Goal: Use online tool/utility: Use online tool/utility

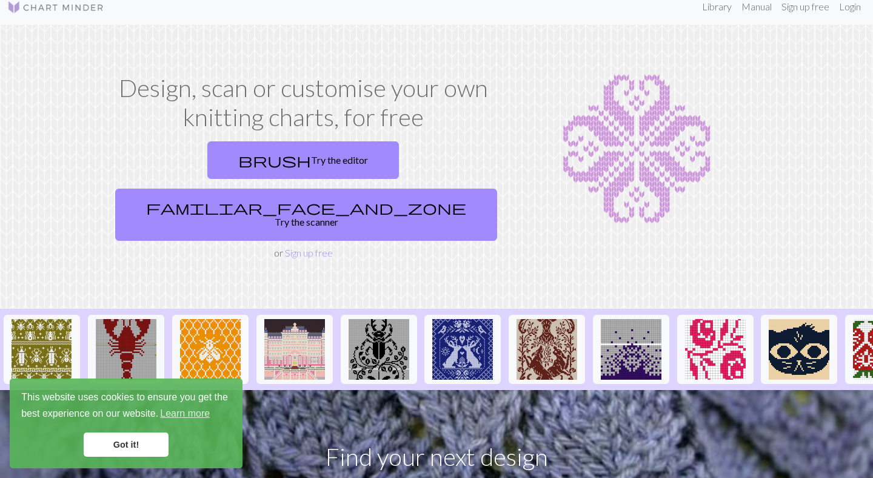
scroll to position [13, 0]
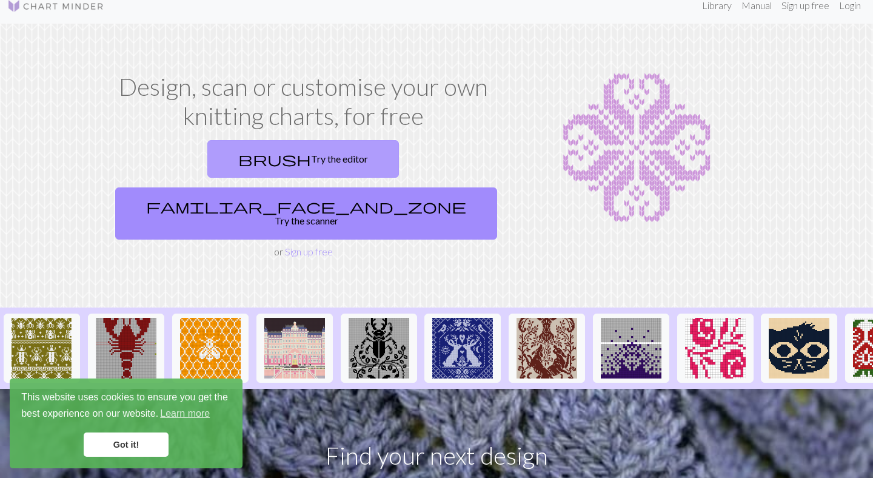
click at [251, 159] on link "brush Try the editor" at bounding box center [303, 159] width 192 height 38
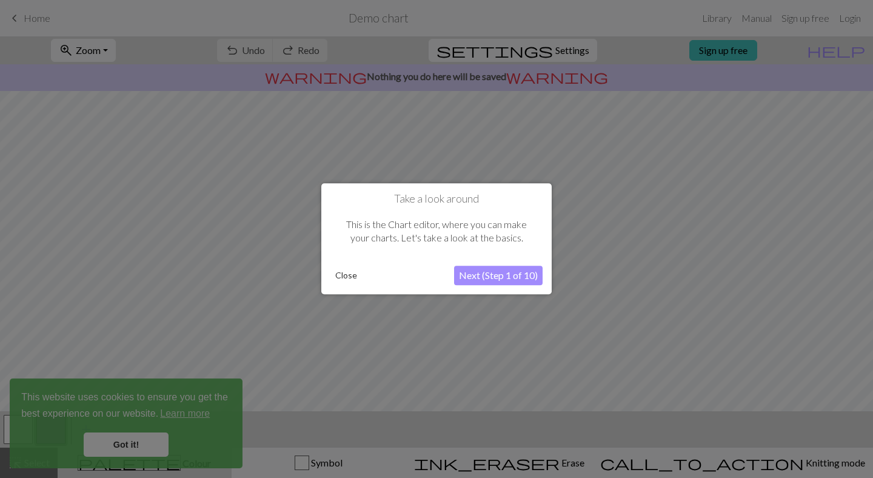
click at [510, 278] on button "Next (Step 1 of 10)" at bounding box center [498, 275] width 89 height 19
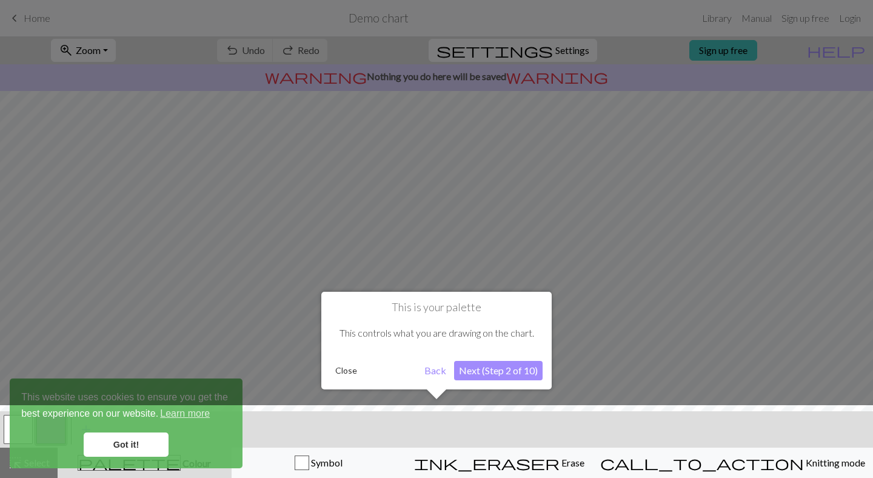
click at [353, 372] on button "Close" at bounding box center [346, 370] width 32 height 18
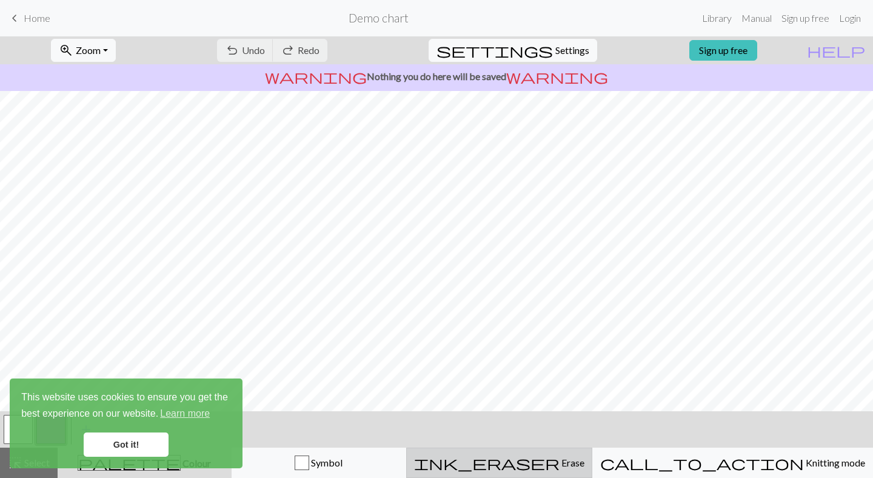
click at [581, 461] on span "Erase" at bounding box center [572, 463] width 25 height 12
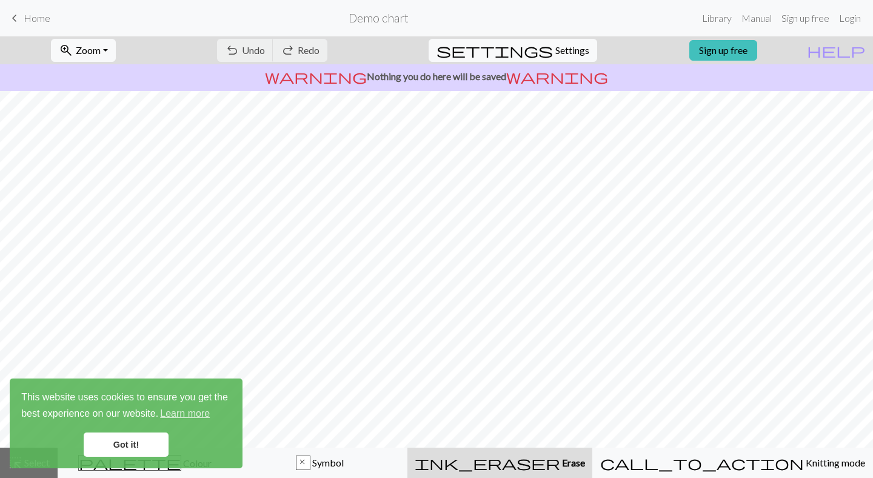
click at [107, 449] on link "Got it!" at bounding box center [126, 444] width 85 height 24
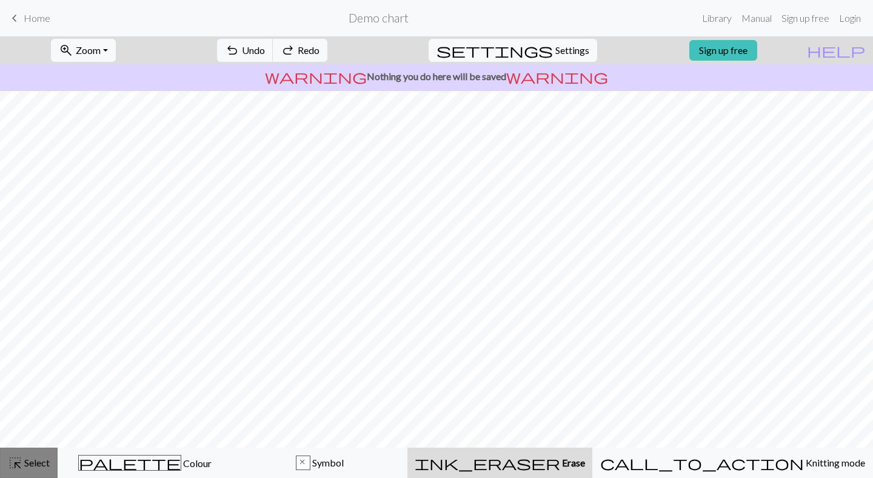
click at [45, 463] on span "Select" at bounding box center [35, 463] width 27 height 12
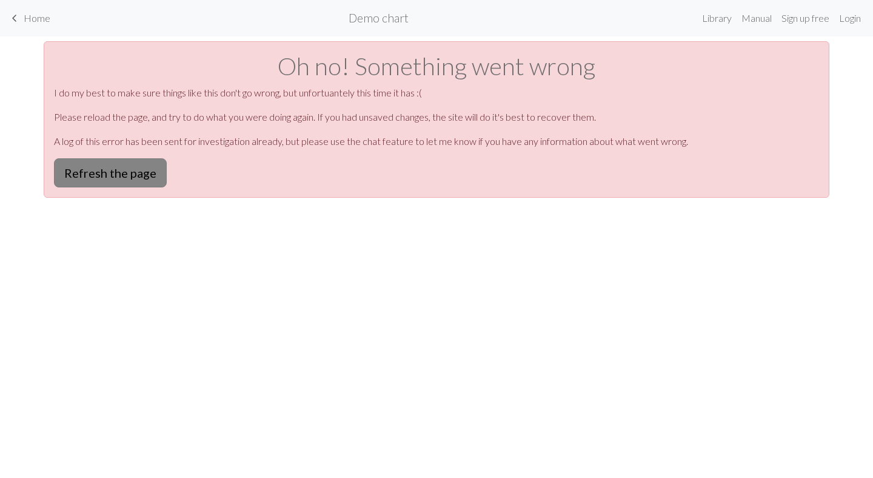
click at [103, 163] on button "Refresh the page" at bounding box center [110, 172] width 113 height 29
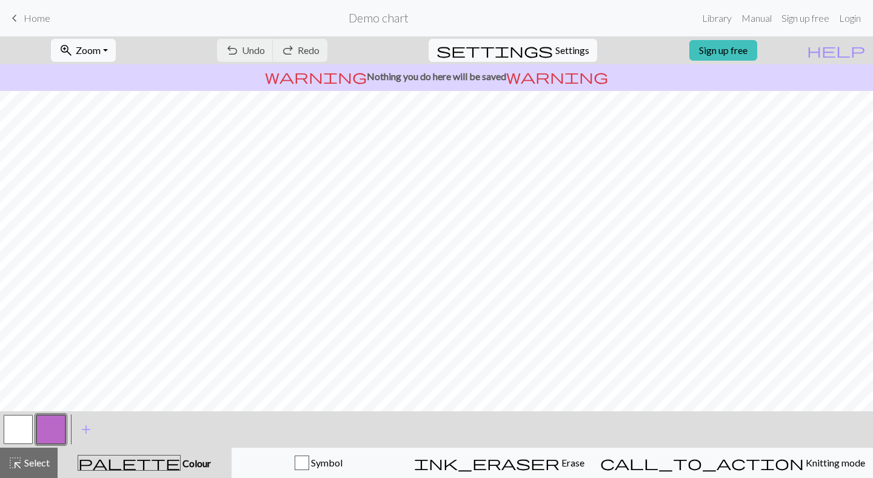
scroll to position [11, 0]
click at [44, 471] on button "highlight_alt Select Select" at bounding box center [29, 463] width 58 height 30
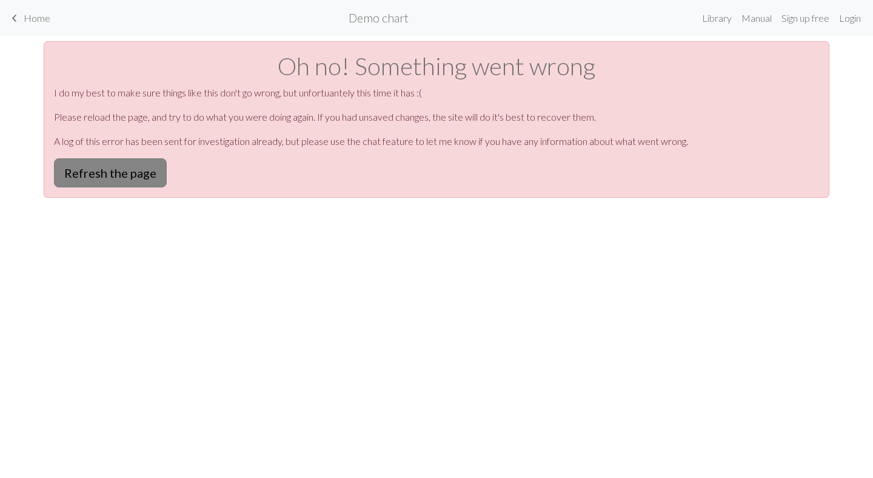
click at [99, 184] on button "Refresh the page" at bounding box center [110, 172] width 113 height 29
